Goal: Use online tool/utility: Utilize a website feature to perform a specific function

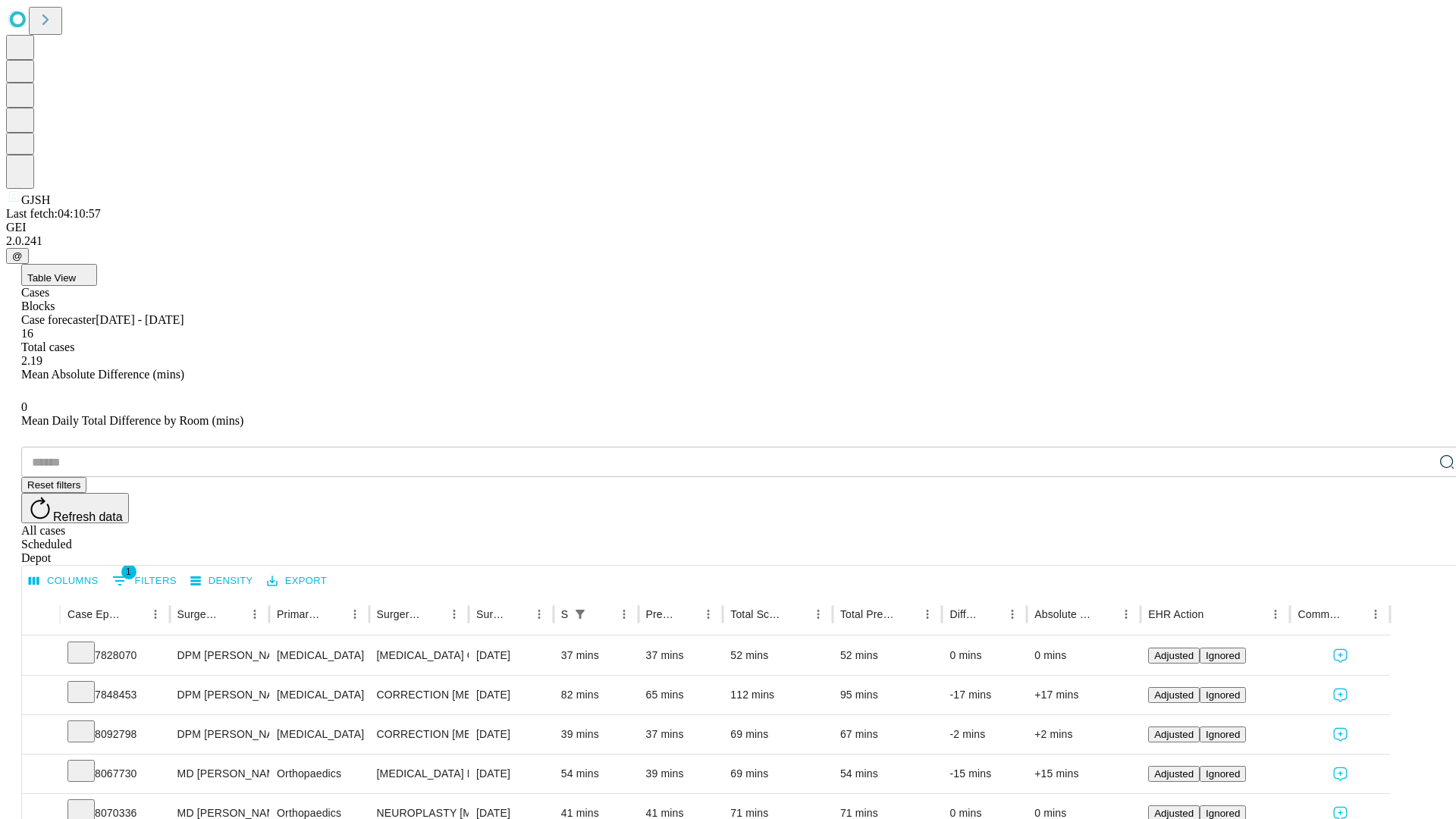
click at [76, 272] on span "Table View" at bounding box center [52, 277] width 49 height 11
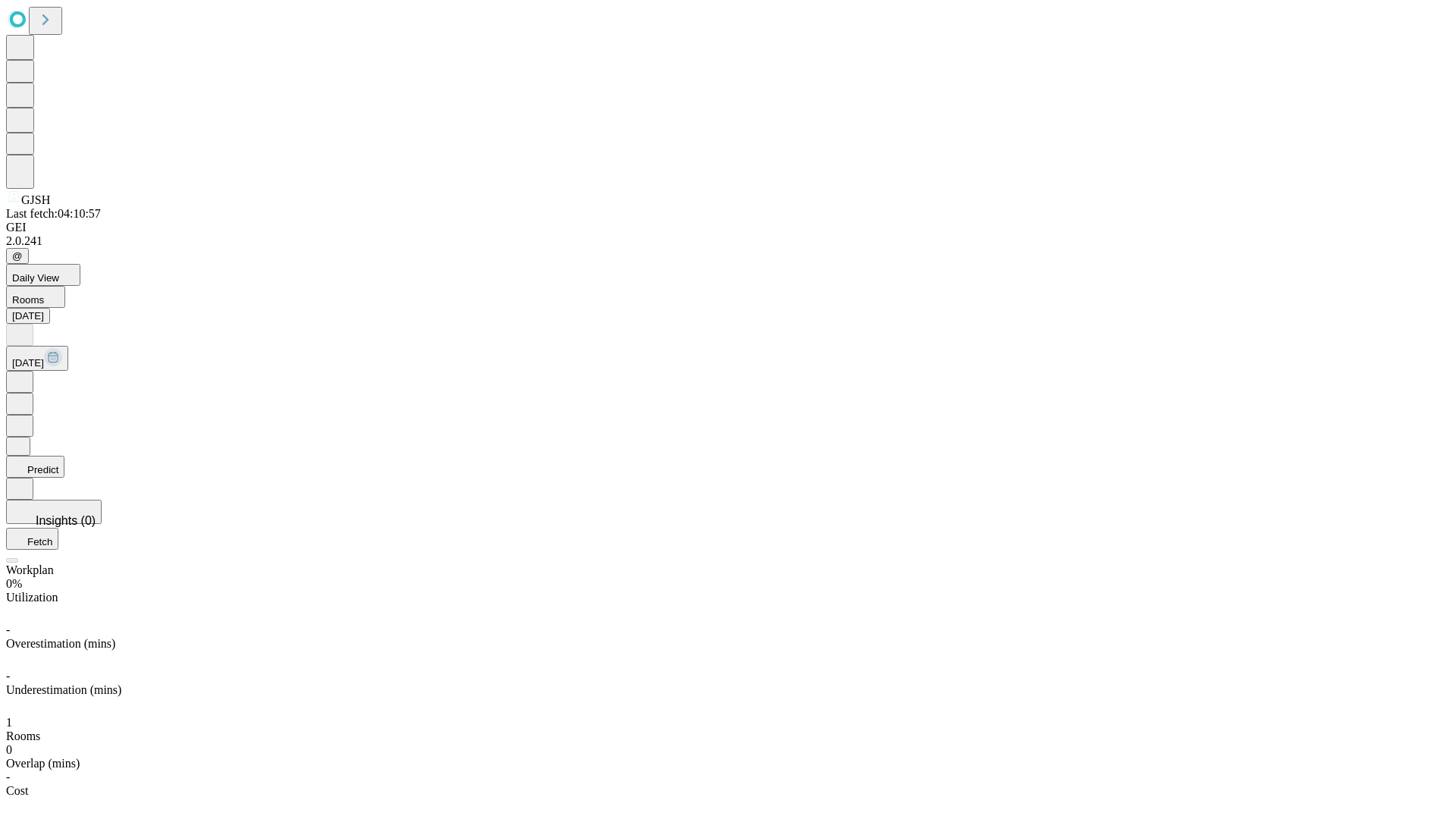
click at [64, 456] on button "Predict" at bounding box center [35, 466] width 58 height 22
